Goal: Navigation & Orientation: Find specific page/section

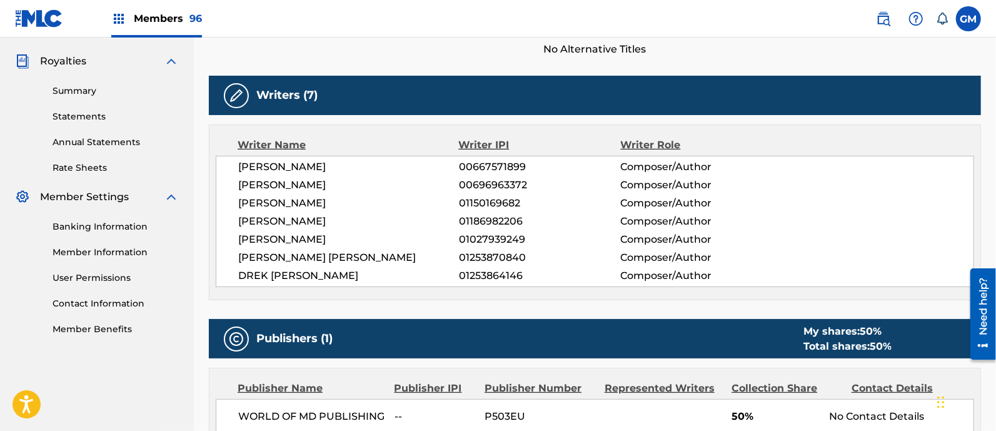
click at [180, 20] on span "Members 96" at bounding box center [168, 18] width 68 height 14
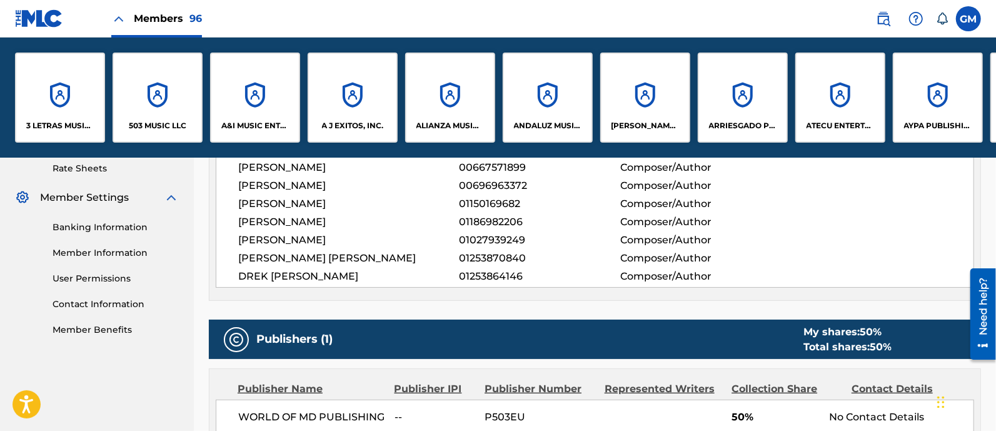
click at [169, 119] on div "503 MUSIC LLC" at bounding box center [158, 98] width 90 height 90
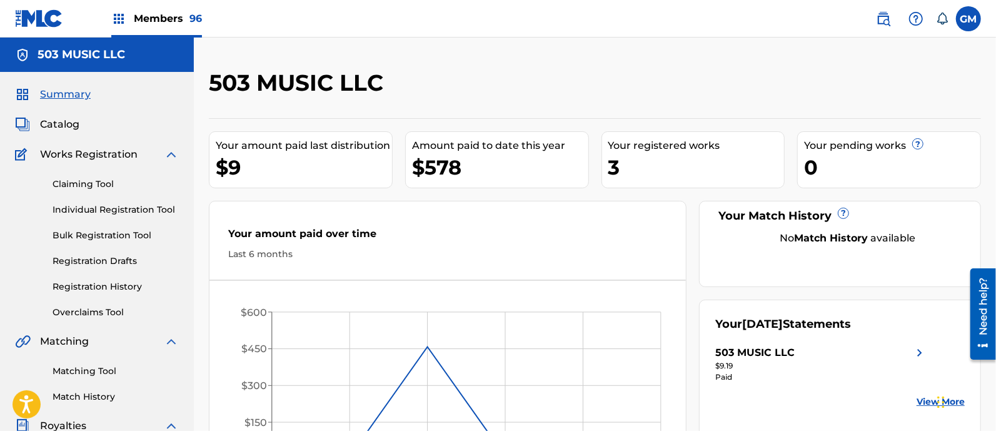
click at [968, 13] on label at bounding box center [968, 18] width 25 height 25
click at [969, 19] on input "GM [PERSON_NAME] [PERSON_NAME][EMAIL_ADDRESS][DOMAIN_NAME] Notification Prefere…" at bounding box center [969, 19] width 0 height 0
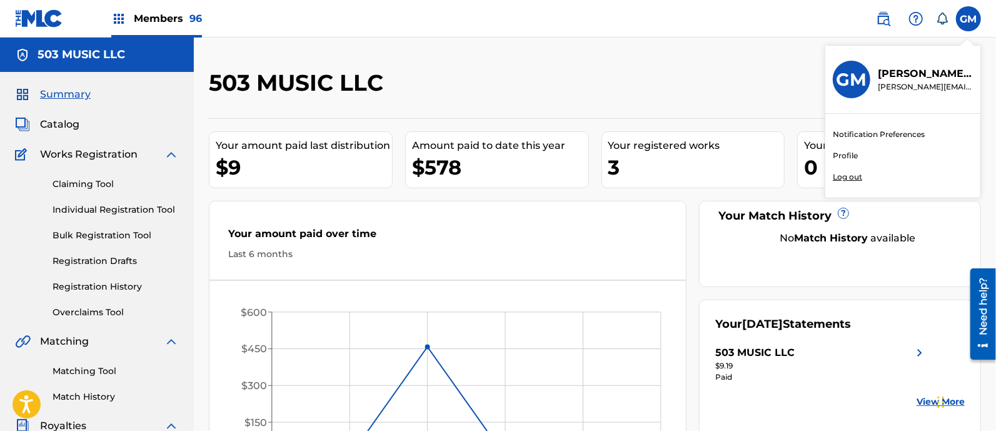
click at [851, 175] on p "Log out" at bounding box center [847, 176] width 29 height 11
click at [969, 19] on input "GM [PERSON_NAME] [PERSON_NAME][EMAIL_ADDRESS][DOMAIN_NAME] Notification Prefere…" at bounding box center [969, 19] width 0 height 0
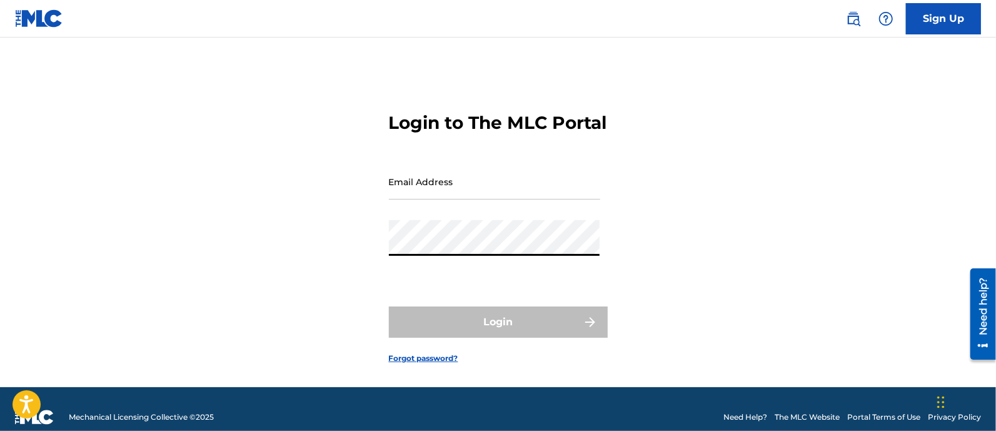
type input "[PERSON_NAME][EMAIL_ADDRESS][DOMAIN_NAME]"
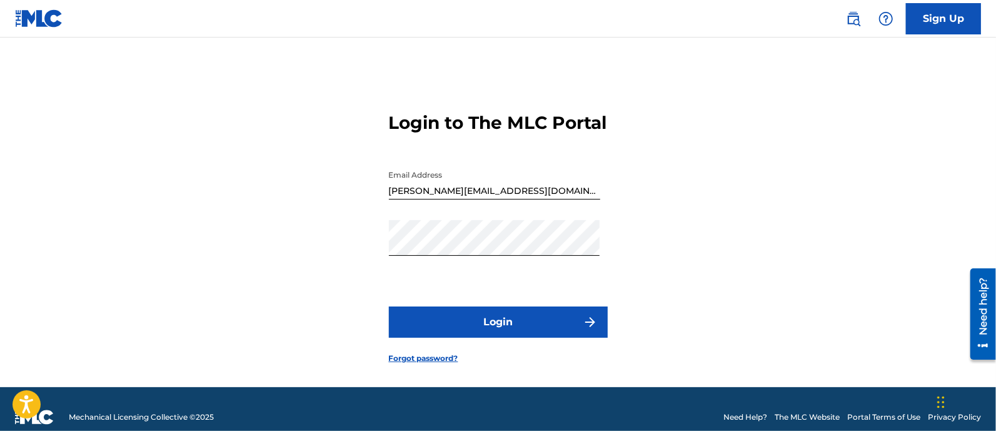
click at [560, 338] on button "Login" at bounding box center [498, 321] width 219 height 31
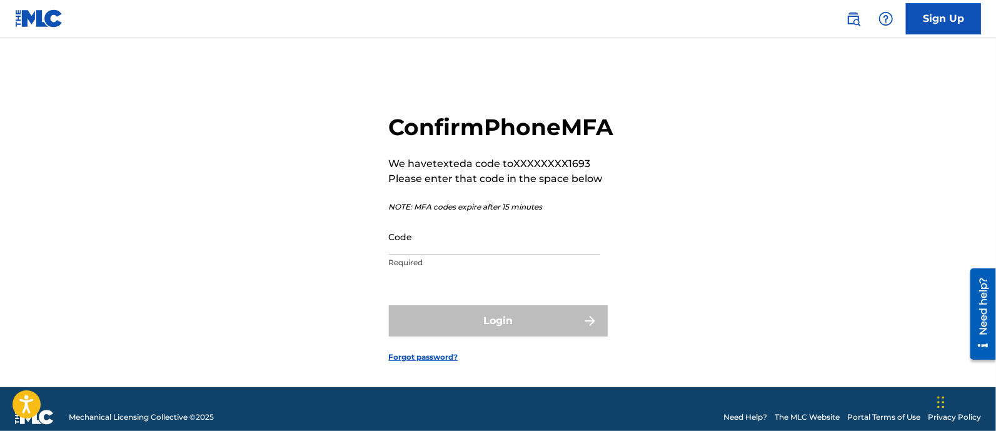
click at [471, 255] on input "Code" at bounding box center [494, 237] width 211 height 36
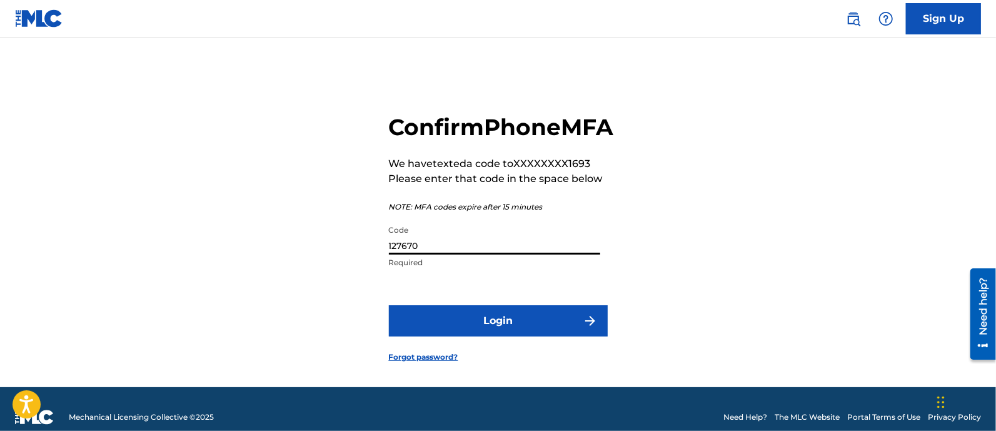
type input "127670"
click at [518, 336] on button "Login" at bounding box center [498, 320] width 219 height 31
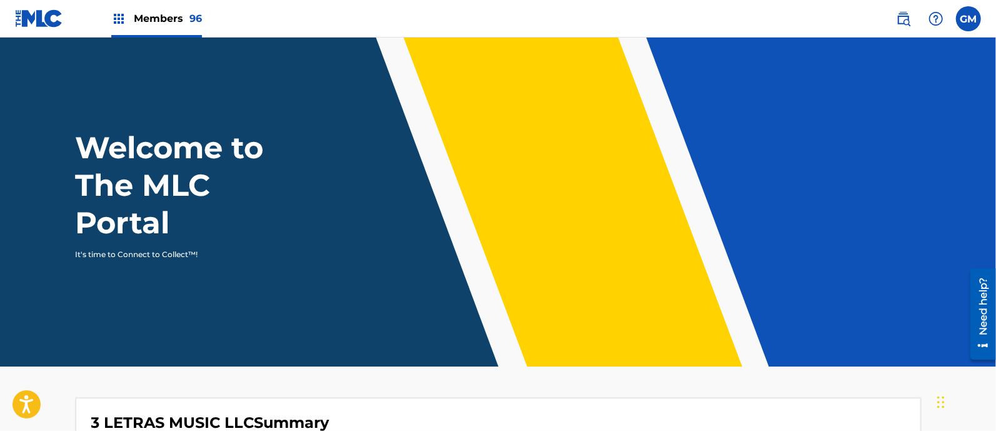
click at [174, 16] on span "Members 96" at bounding box center [168, 18] width 68 height 14
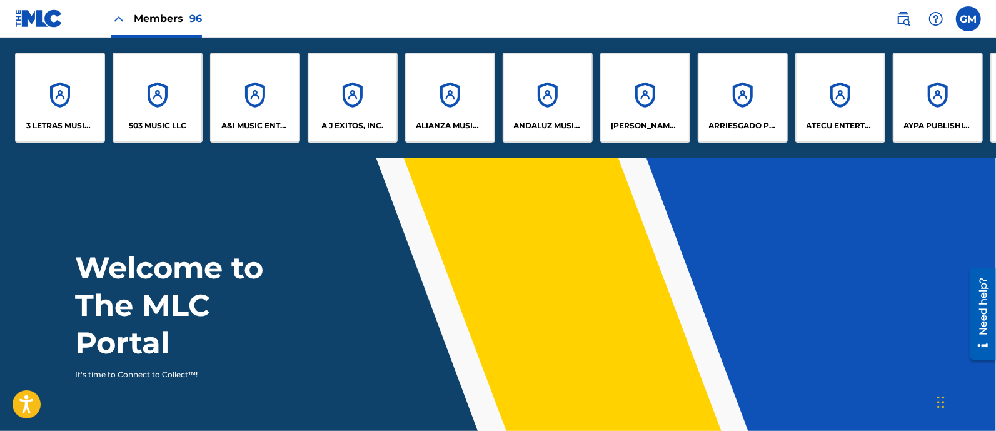
click at [252, 129] on p "A&I MUSIC ENTERTAINMENT, INC" at bounding box center [255, 125] width 68 height 11
